Goal: Task Accomplishment & Management: Manage account settings

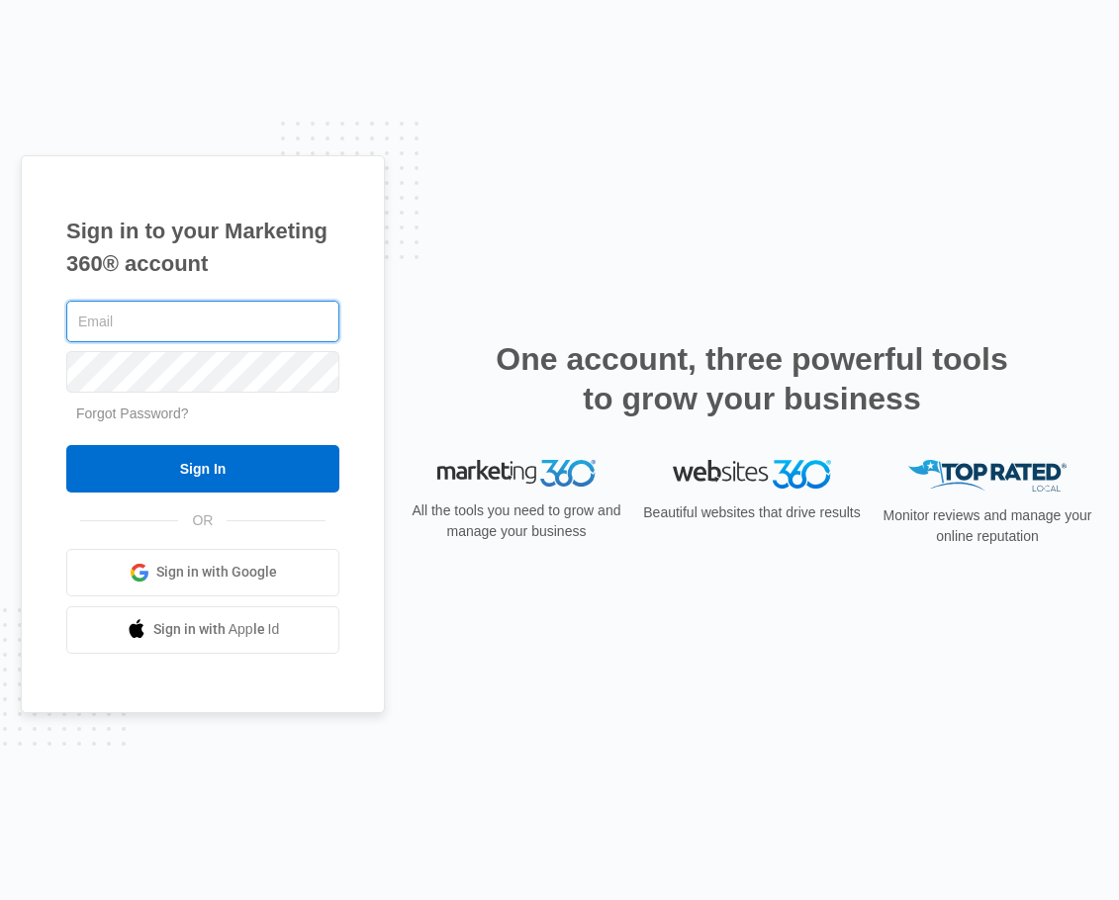
click at [123, 334] on input "text" at bounding box center [202, 322] width 273 height 42
type input "[PERSON_NAME][EMAIL_ADDRESS][DOMAIN_NAME]"
click at [66, 445] on input "Sign In" at bounding box center [202, 468] width 273 height 47
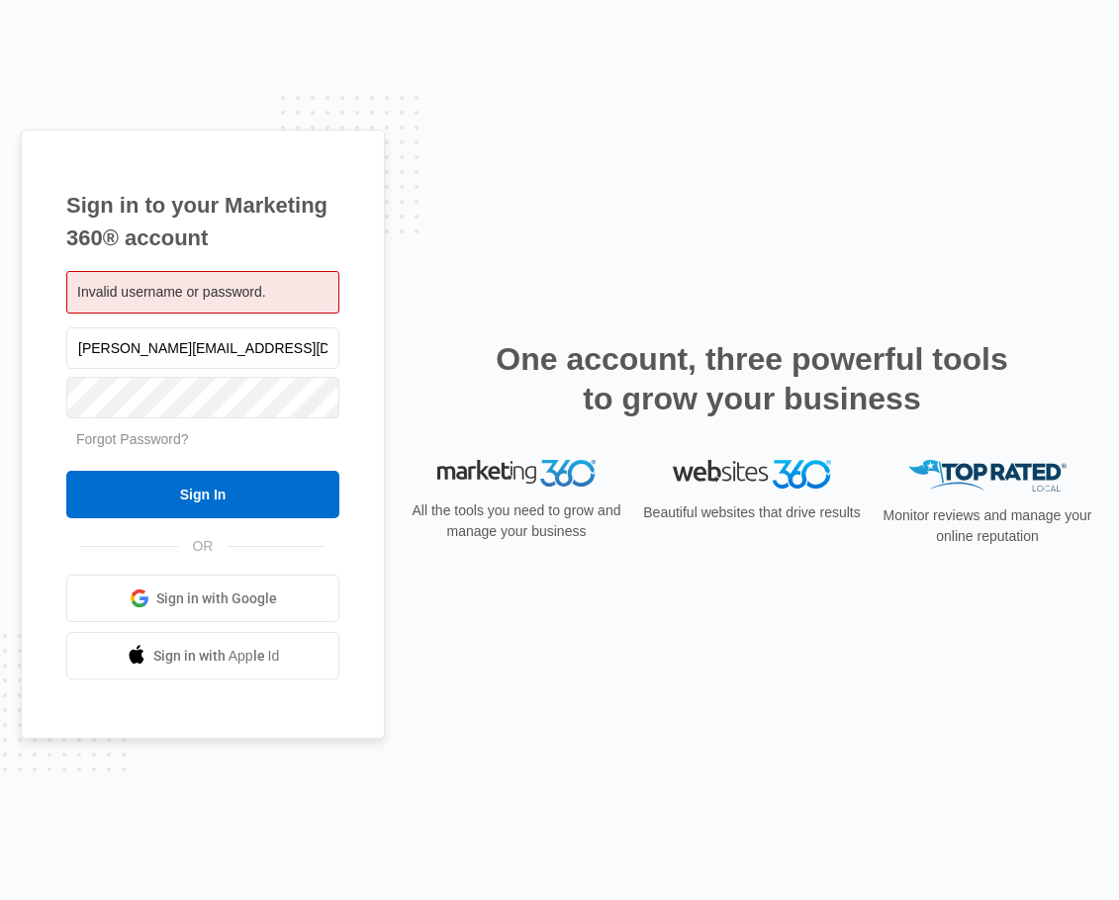
click at [108, 284] on span "Invalid username or password." at bounding box center [171, 292] width 189 height 16
click at [108, 286] on span "Invalid username or password." at bounding box center [171, 292] width 189 height 16
click at [102, 304] on div "Invalid username or password." at bounding box center [202, 292] width 273 height 43
click at [96, 297] on span "Invalid username or password." at bounding box center [171, 292] width 189 height 16
click at [114, 352] on input "[PERSON_NAME][EMAIL_ADDRESS][DOMAIN_NAME]" at bounding box center [202, 348] width 273 height 42
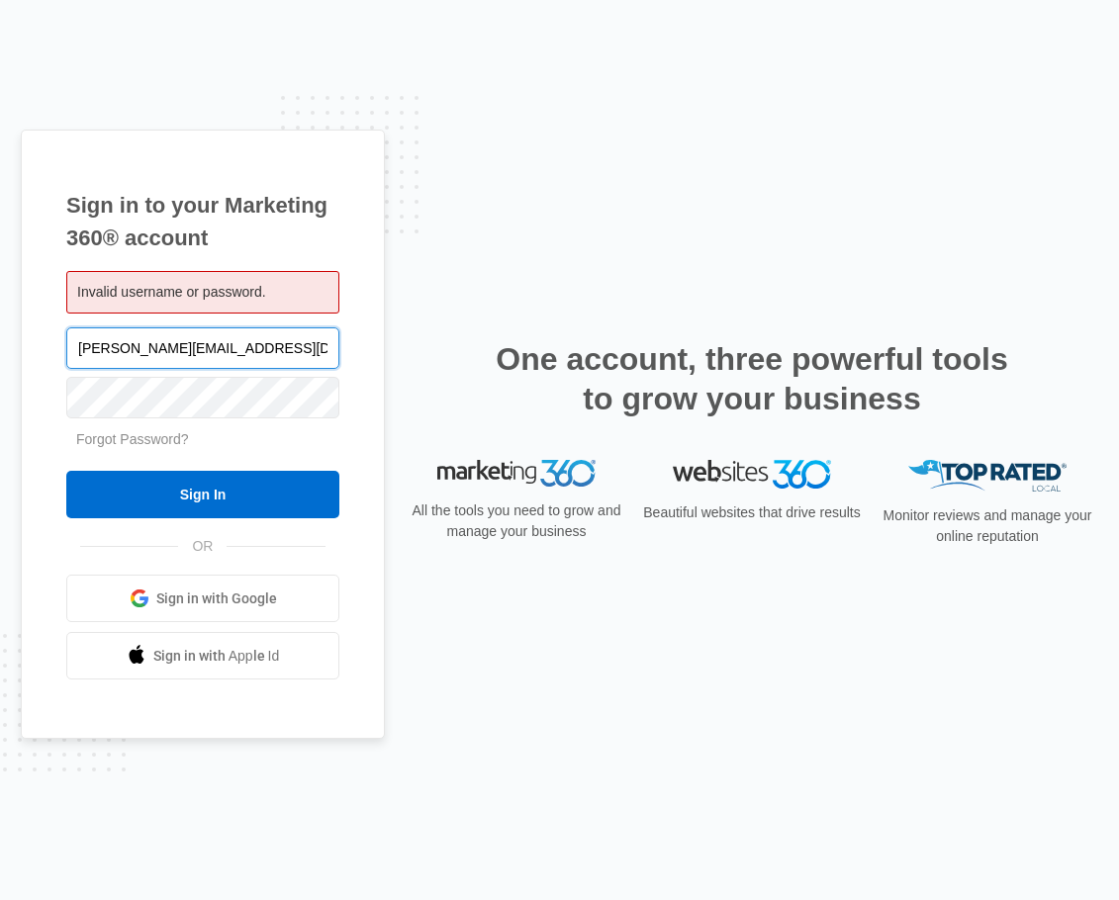
click at [114, 352] on input "[PERSON_NAME][EMAIL_ADDRESS][DOMAIN_NAME]" at bounding box center [202, 348] width 273 height 42
type input "kaseythomas.tnr@gmail.com"
click at [66, 471] on input "Sign In" at bounding box center [202, 494] width 273 height 47
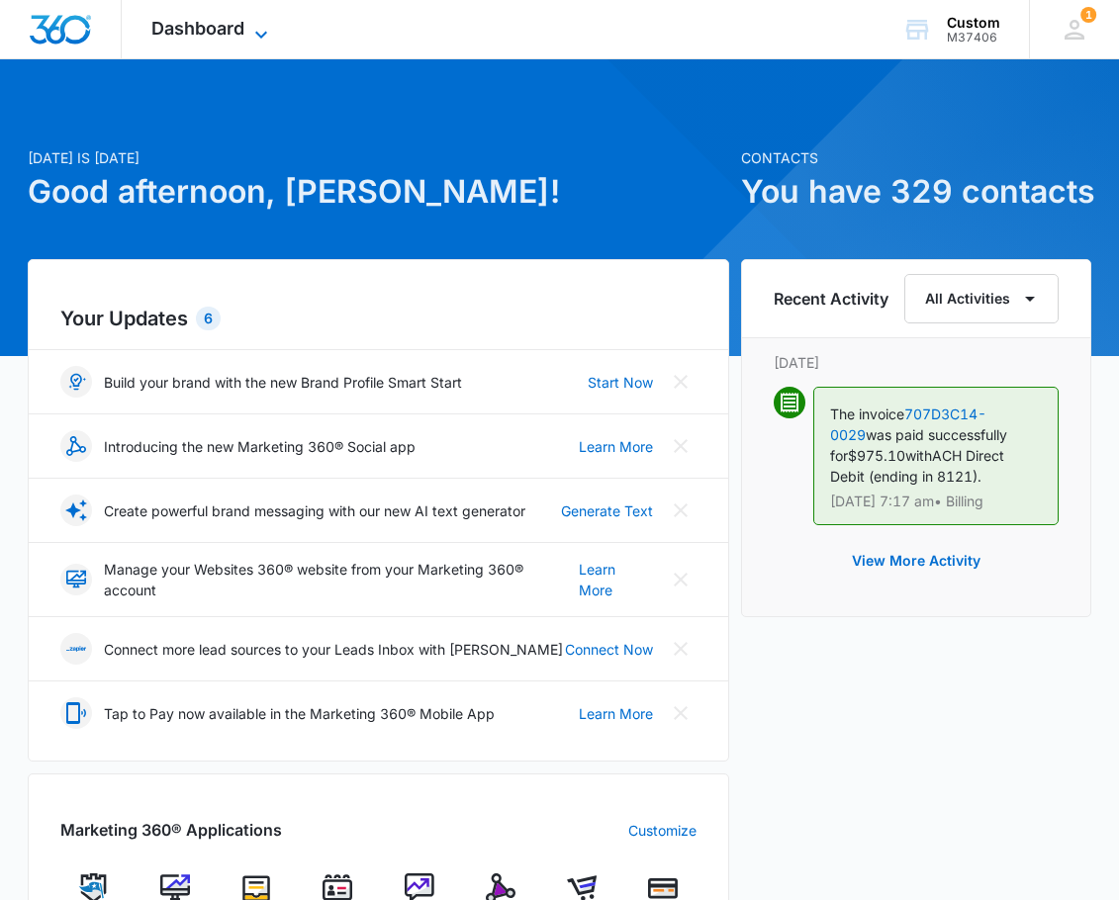
click at [260, 23] on icon at bounding box center [261, 35] width 24 height 24
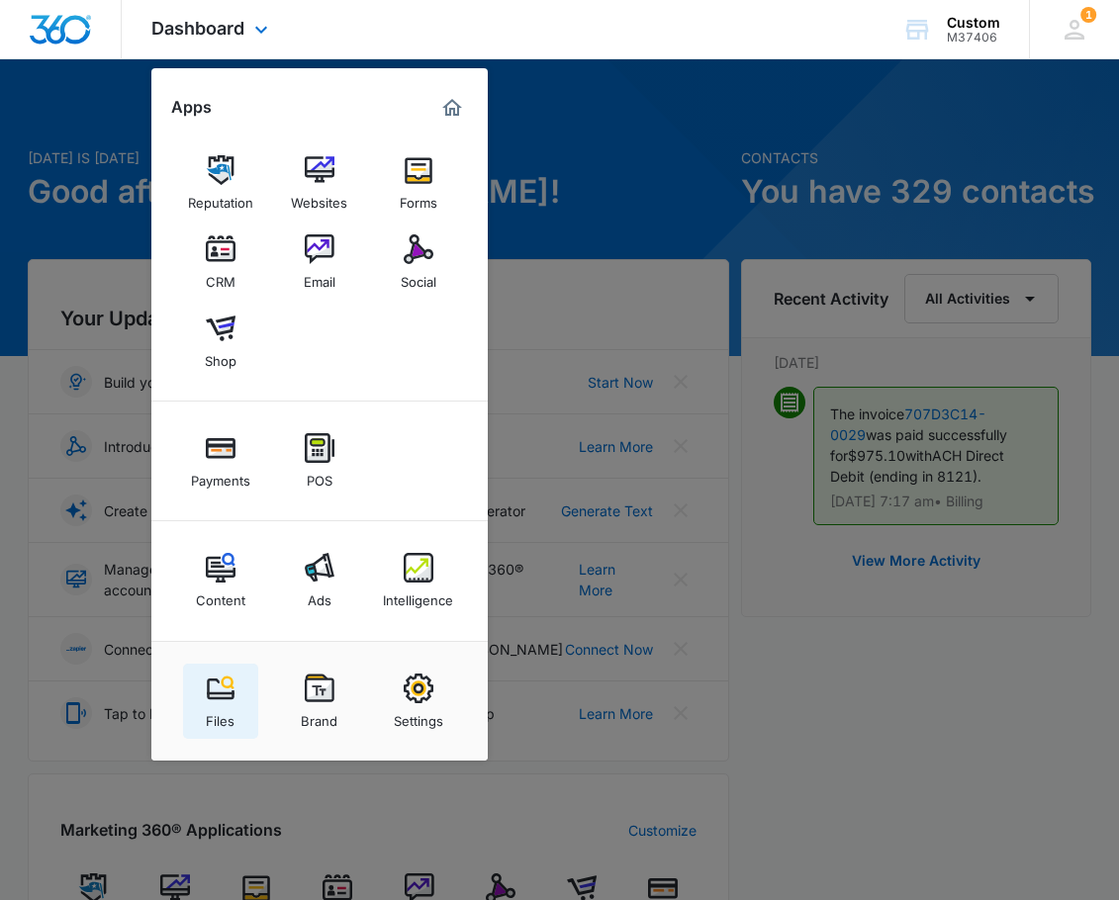
click at [213, 710] on div "Files" at bounding box center [220, 716] width 29 height 26
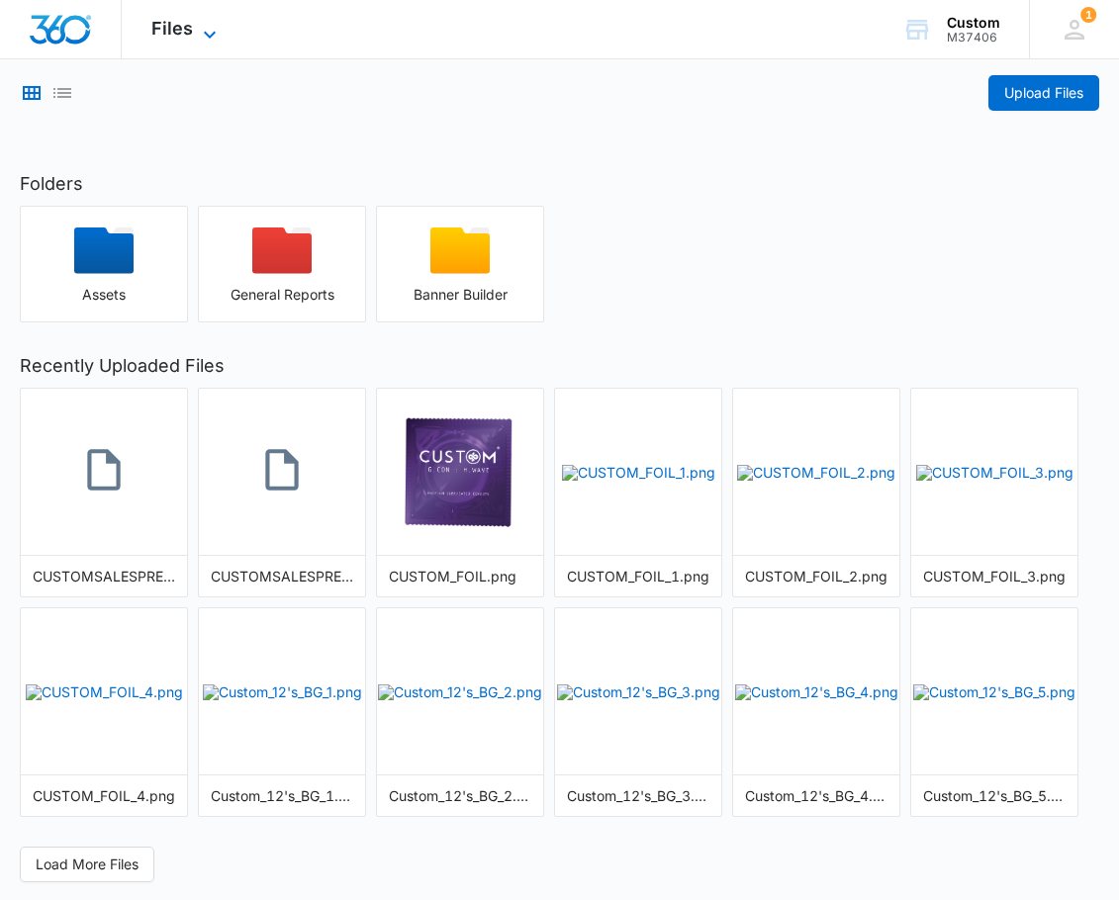
click at [171, 33] on span "Files" at bounding box center [172, 28] width 42 height 21
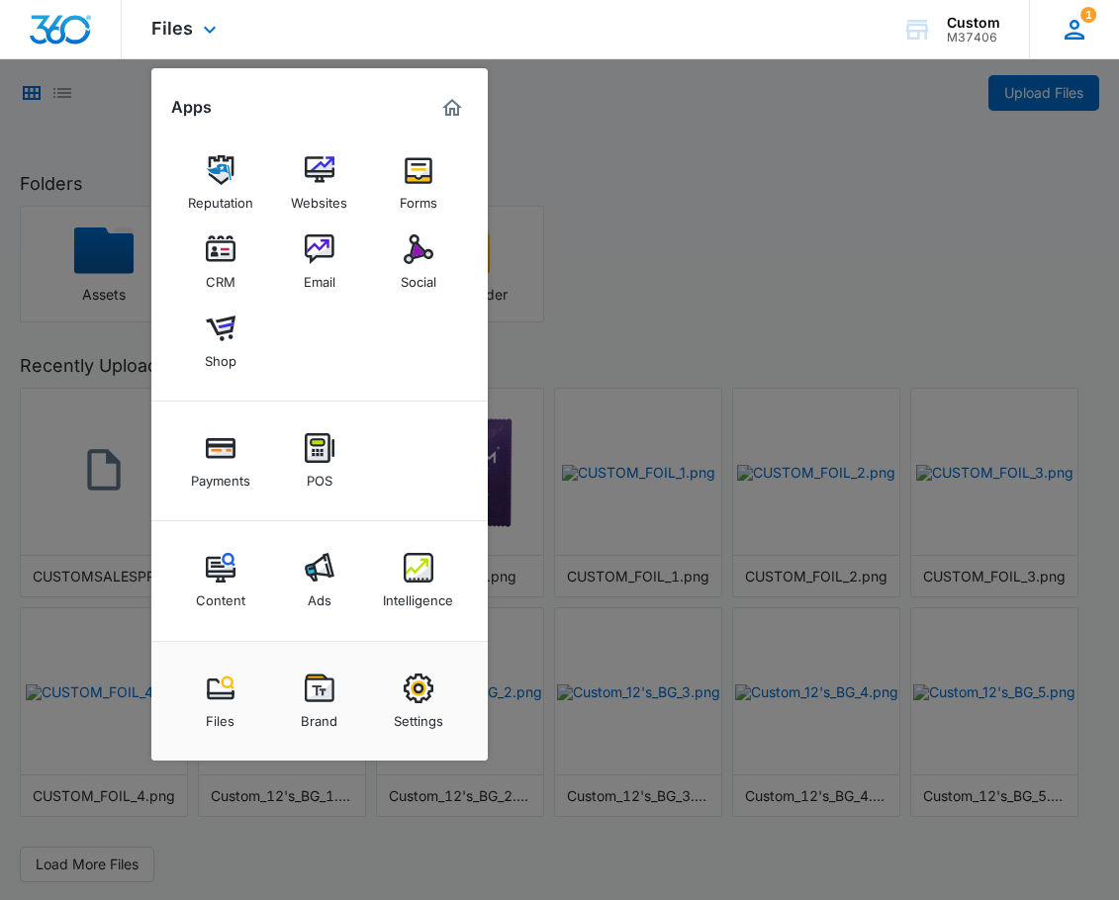
click at [1077, 30] on icon at bounding box center [1074, 30] width 30 height 30
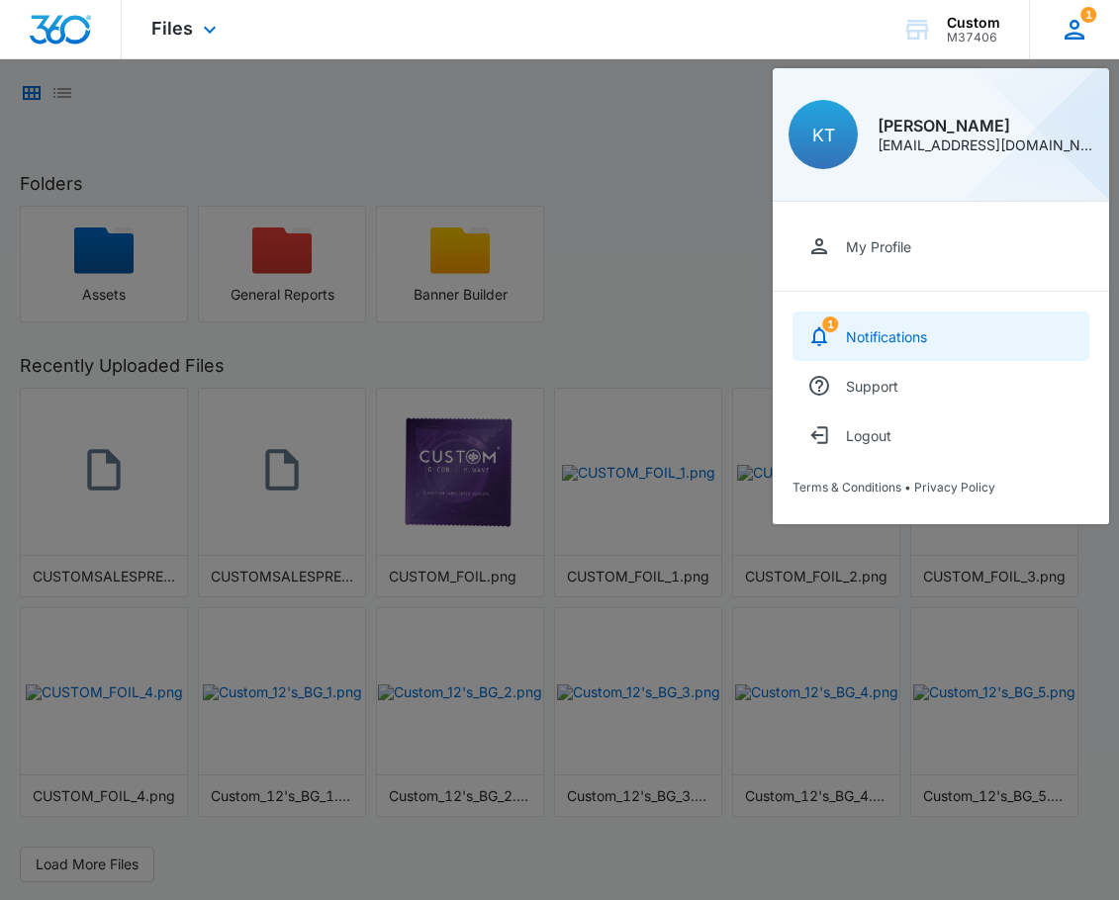
click at [849, 315] on link "1 Notifications" at bounding box center [940, 336] width 297 height 49
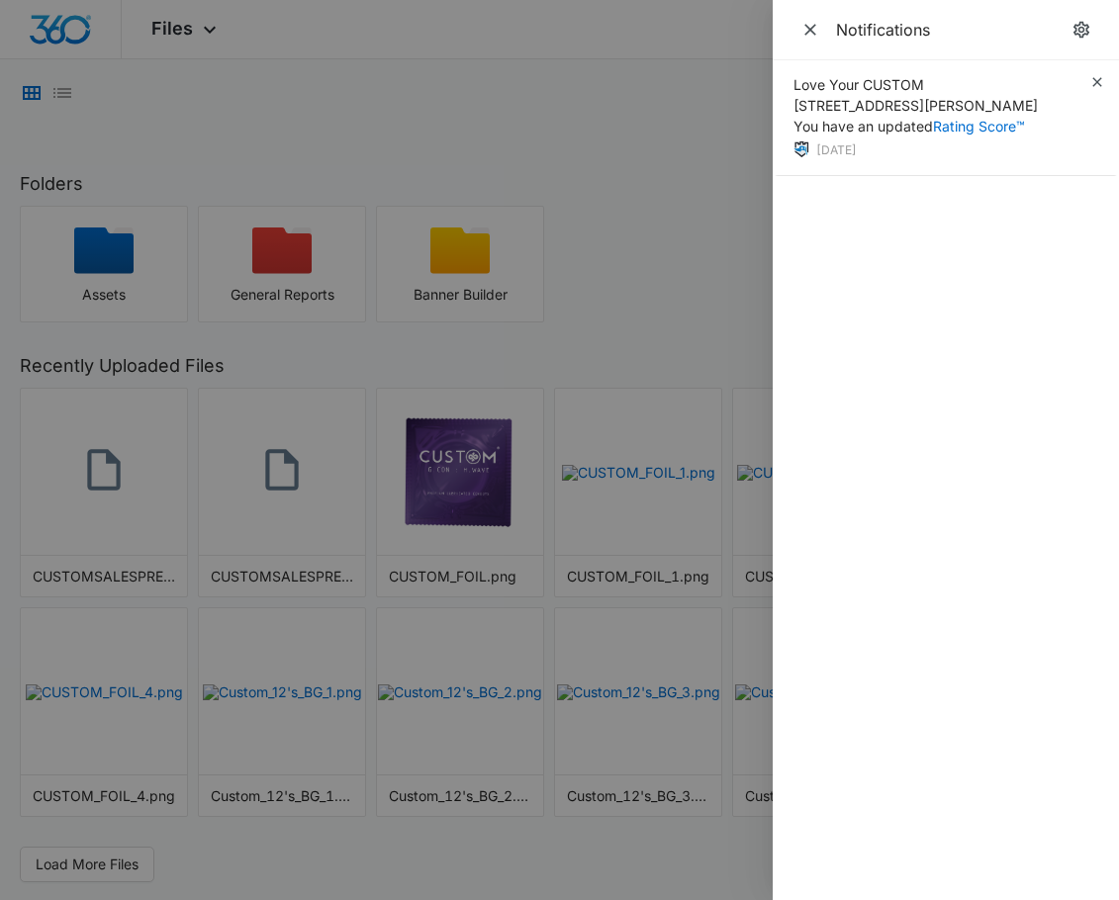
click at [612, 178] on div at bounding box center [559, 450] width 1119 height 900
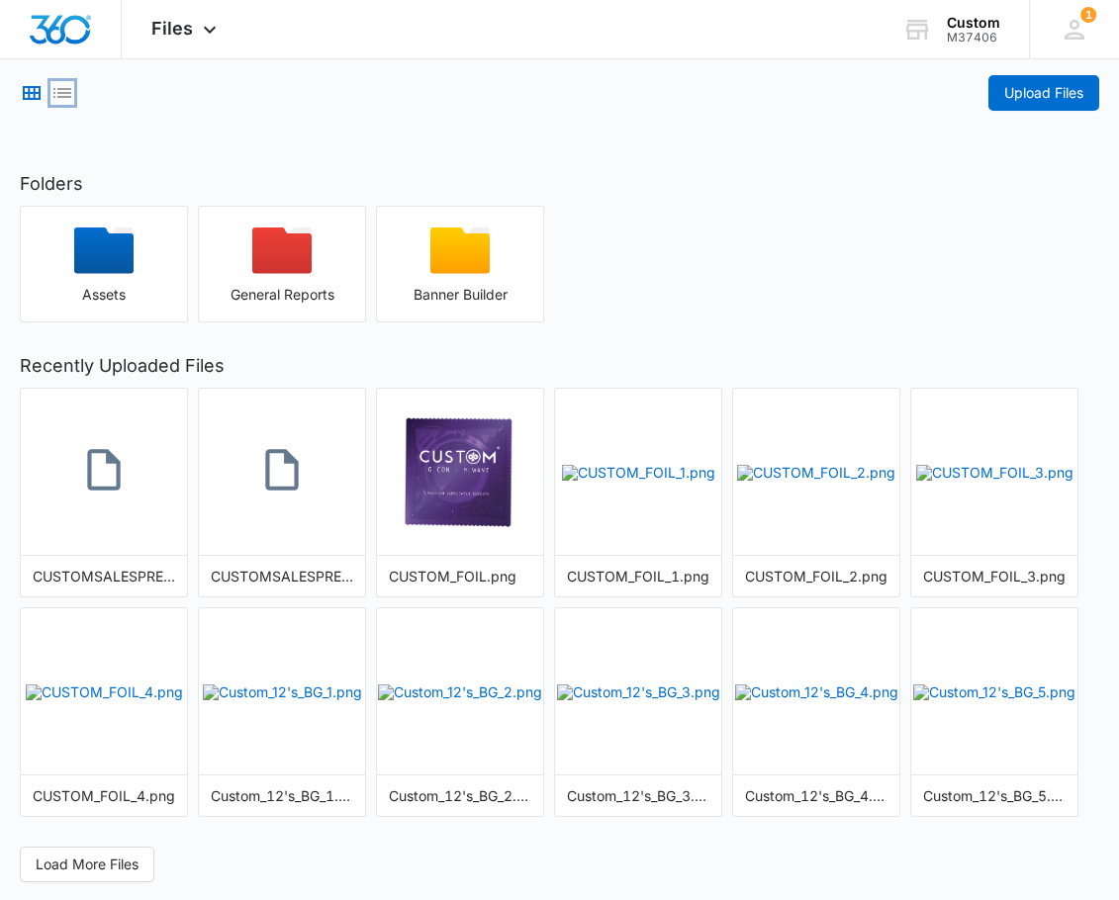
click at [57, 96] on icon "List View" at bounding box center [62, 93] width 18 height 10
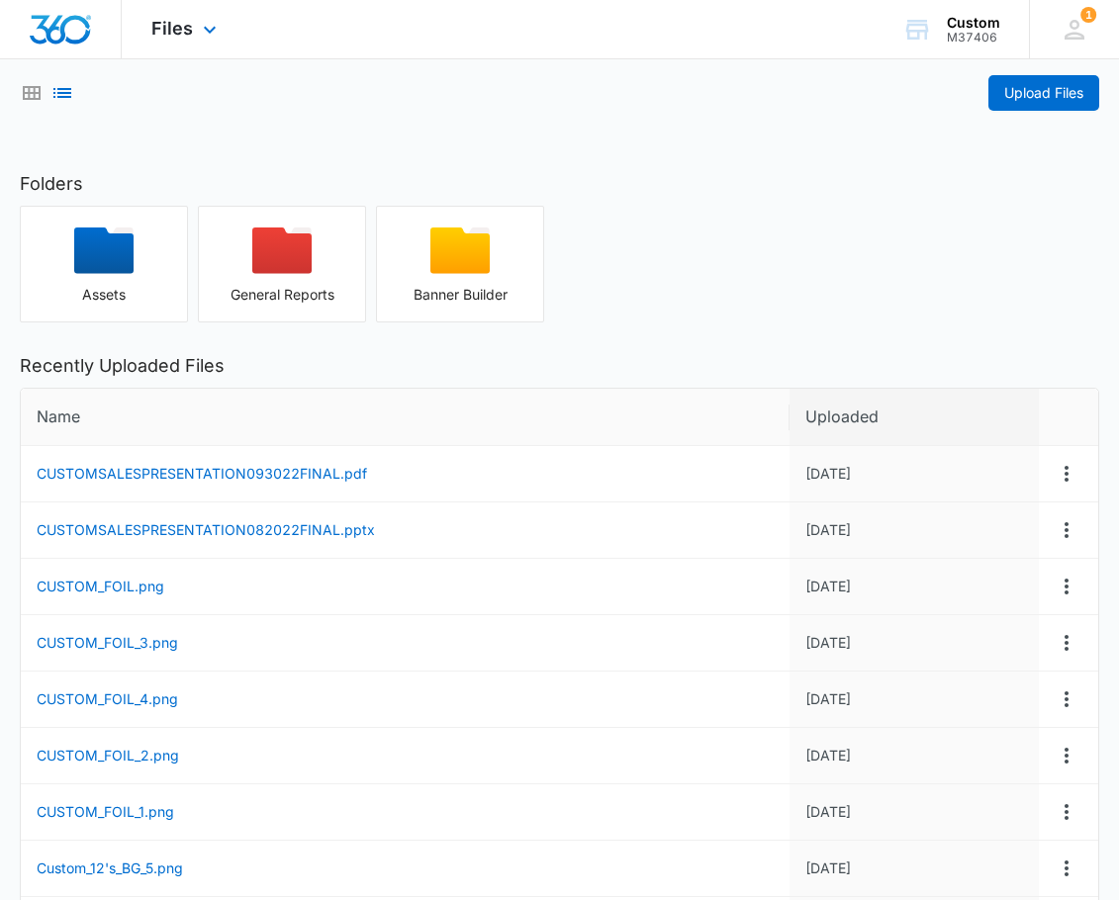
click at [84, 52] on div at bounding box center [61, 29] width 122 height 58
click at [70, 33] on img "Dashboard" at bounding box center [60, 30] width 63 height 30
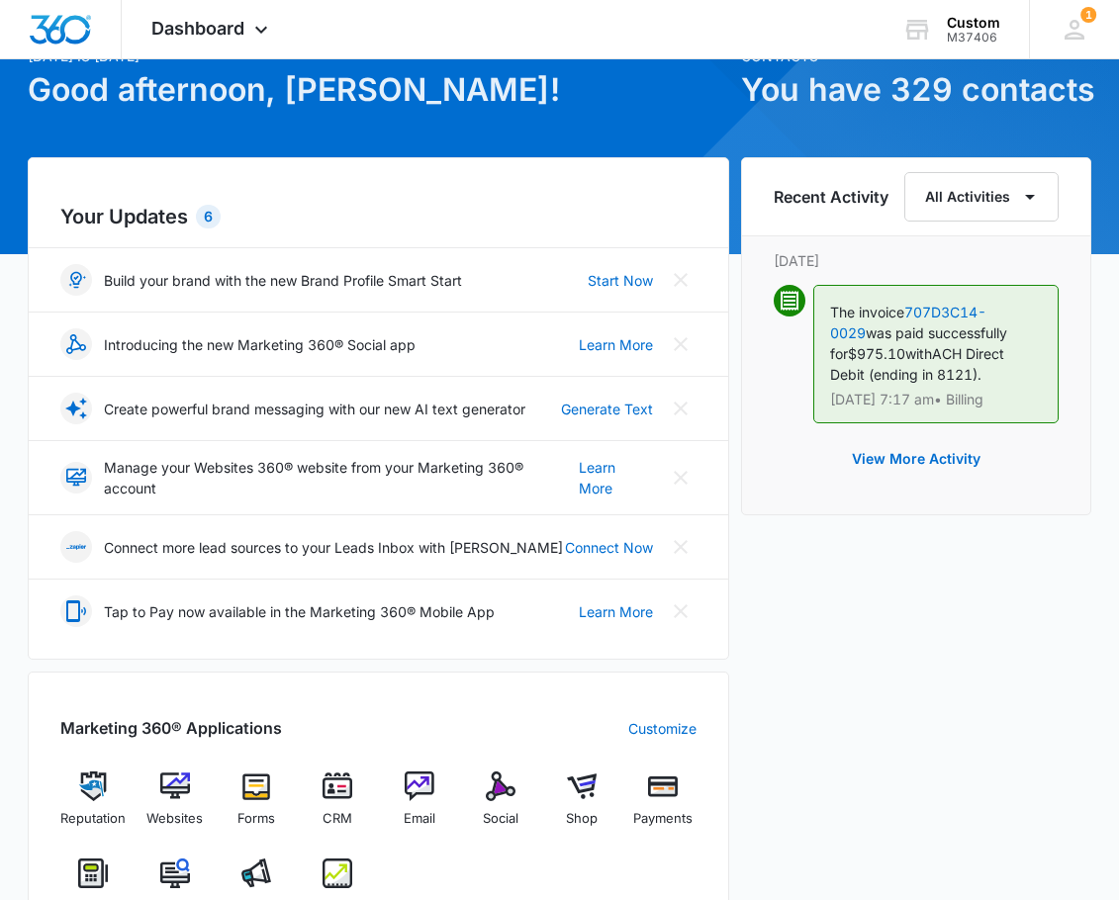
scroll to position [100, 0]
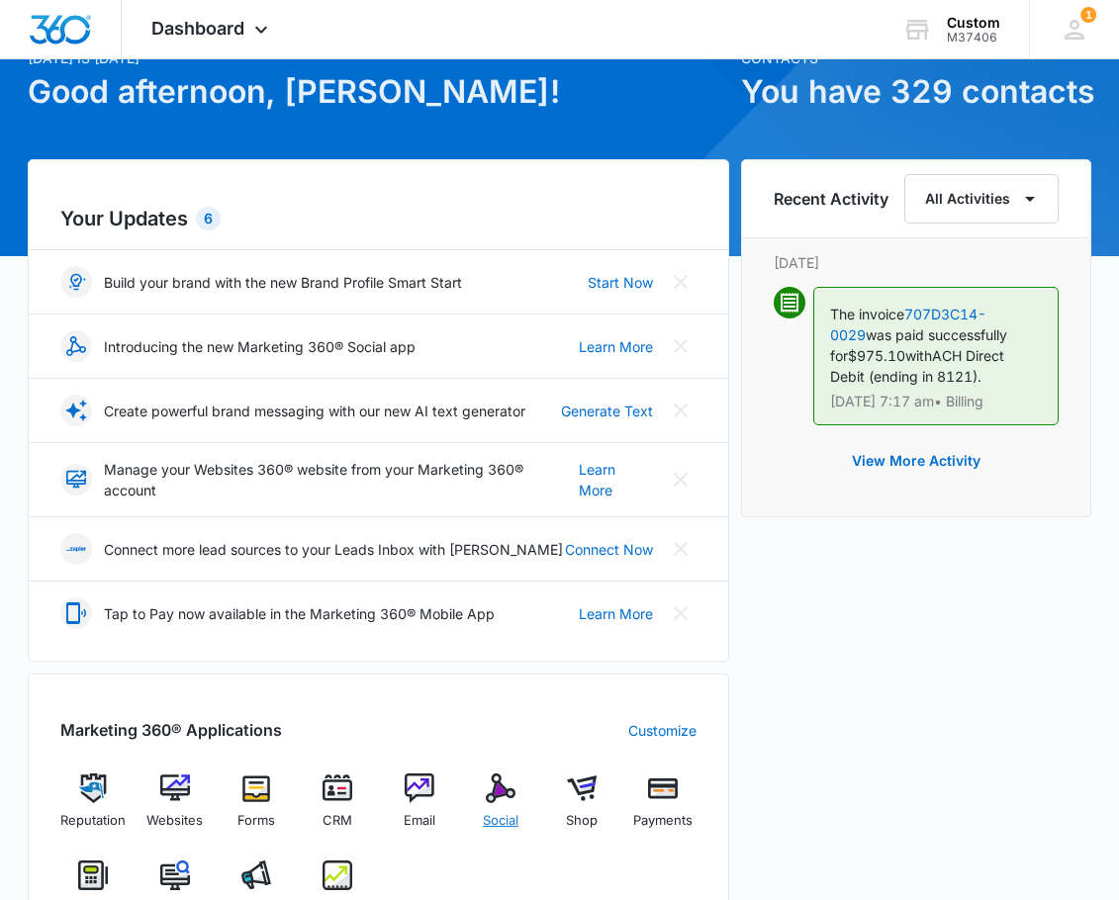
click at [505, 798] on img at bounding box center [501, 789] width 30 height 30
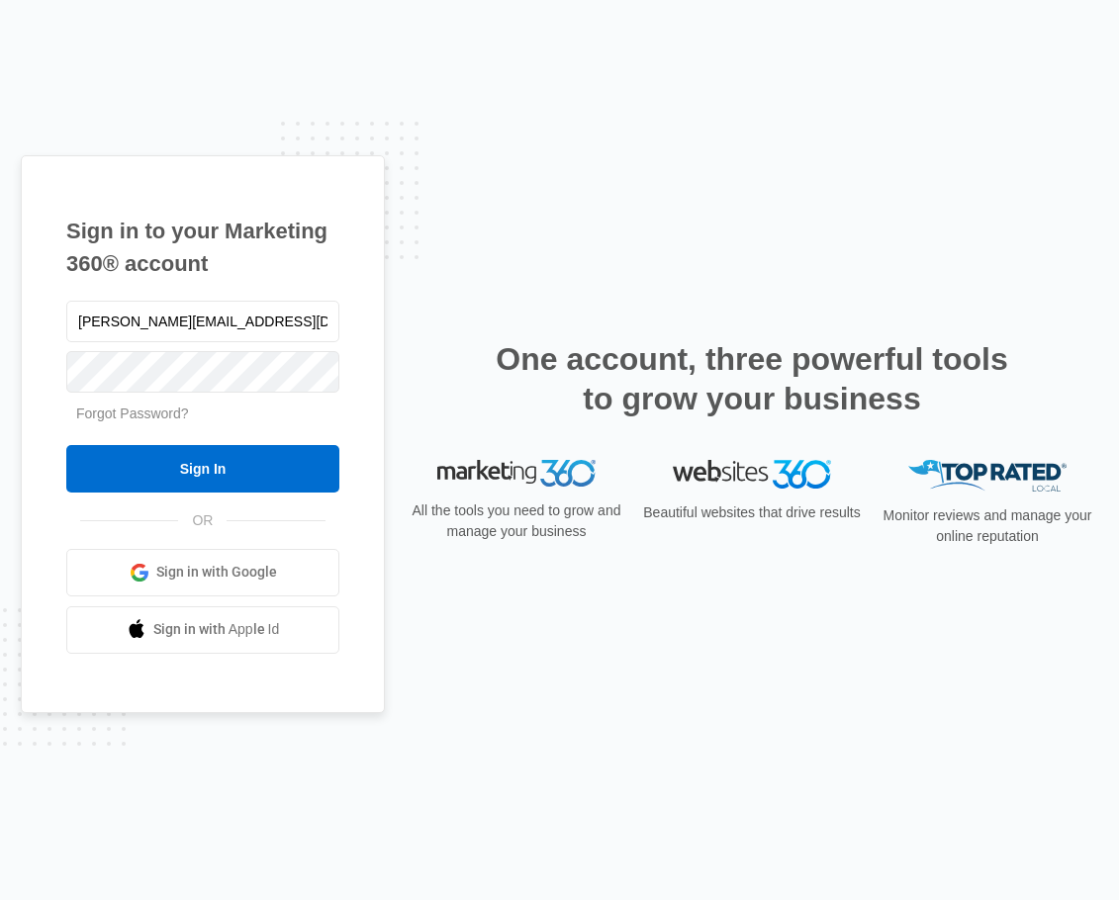
type input "[PERSON_NAME][EMAIL_ADDRESS][DOMAIN_NAME]"
click at [113, 412] on link "Forgot Password?" at bounding box center [132, 414] width 113 height 16
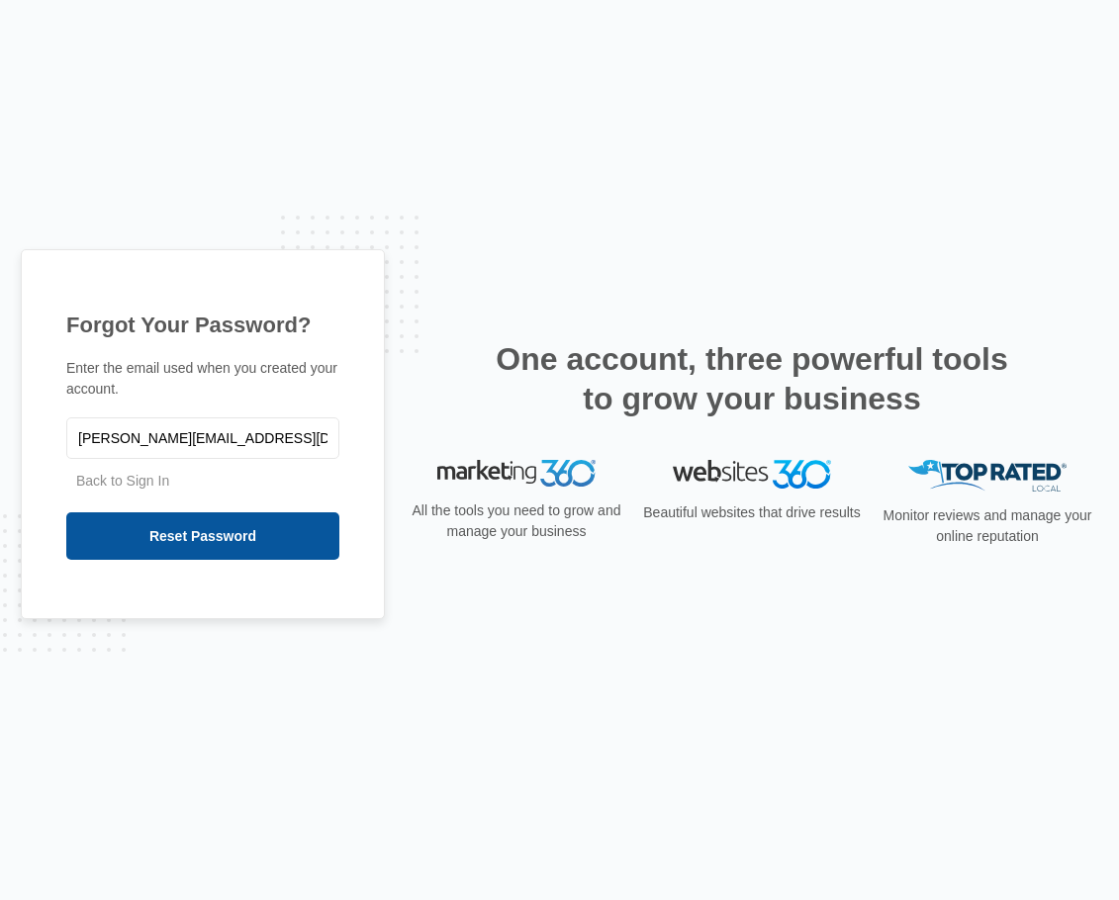
type input "[PERSON_NAME][EMAIL_ADDRESS][DOMAIN_NAME]"
click at [128, 532] on input "Reset Password" at bounding box center [202, 535] width 273 height 47
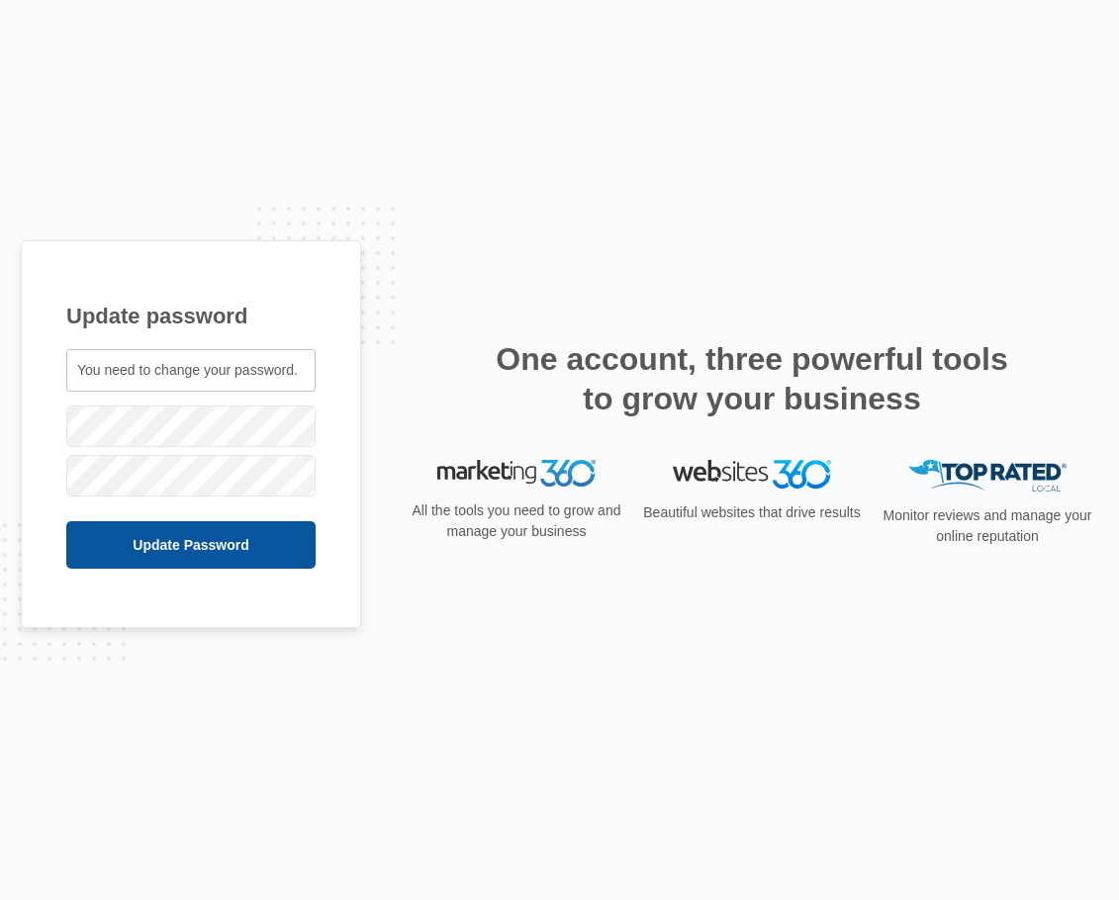
click at [132, 535] on input "Update Password" at bounding box center [190, 544] width 249 height 47
